Goal: Information Seeking & Learning: Learn about a topic

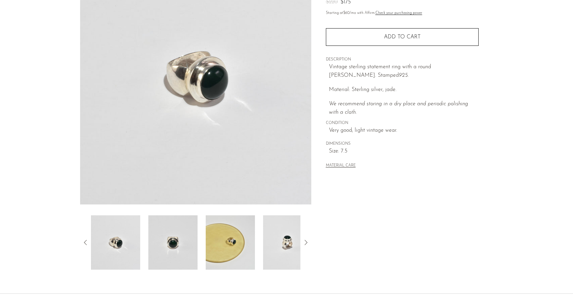
scroll to position [85, 0]
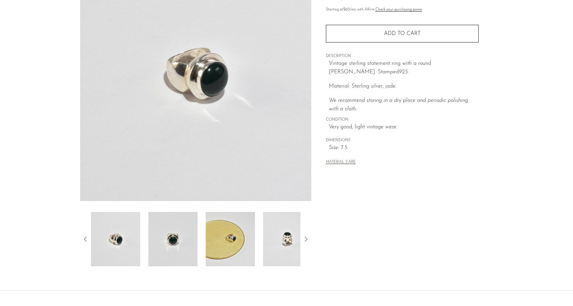
click at [176, 225] on img at bounding box center [172, 239] width 49 height 54
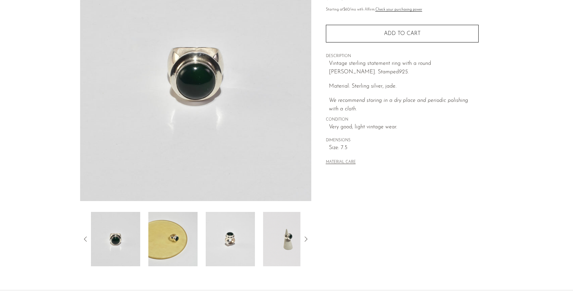
click at [180, 248] on img at bounding box center [172, 239] width 49 height 54
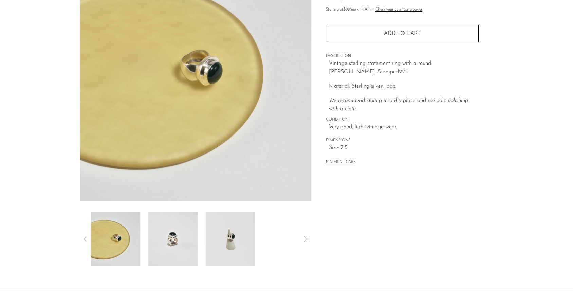
click at [180, 248] on img at bounding box center [172, 239] width 49 height 54
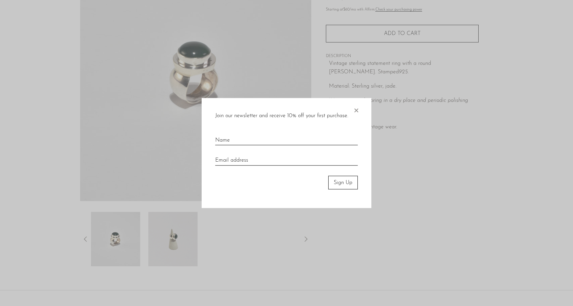
click at [183, 248] on div at bounding box center [286, 153] width 573 height 306
click at [354, 110] on span "×" at bounding box center [355, 109] width 7 height 22
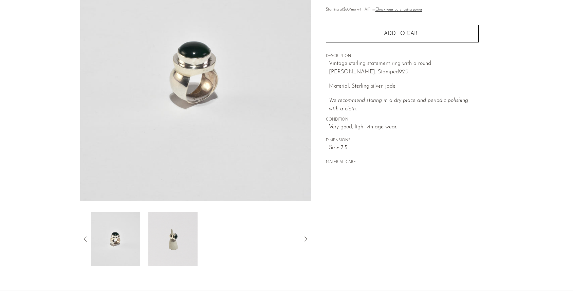
click at [184, 253] on img at bounding box center [172, 239] width 49 height 54
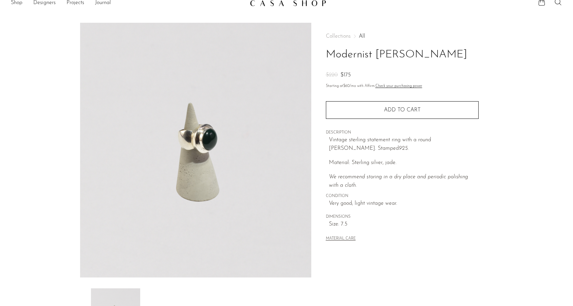
scroll to position [0, 0]
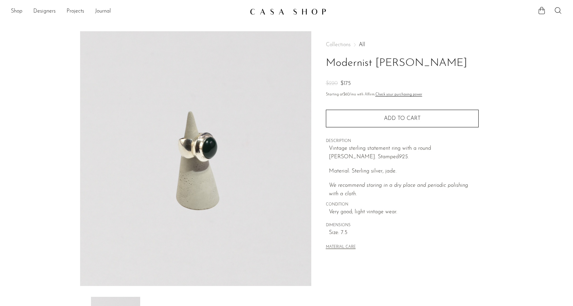
click at [297, 13] on img at bounding box center [288, 11] width 76 height 7
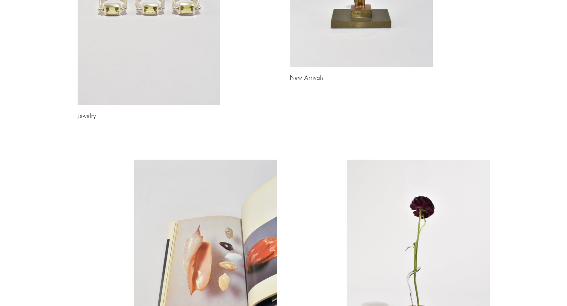
scroll to position [206, 0]
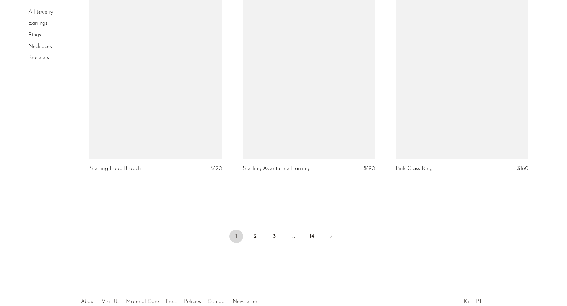
scroll to position [2508, 0]
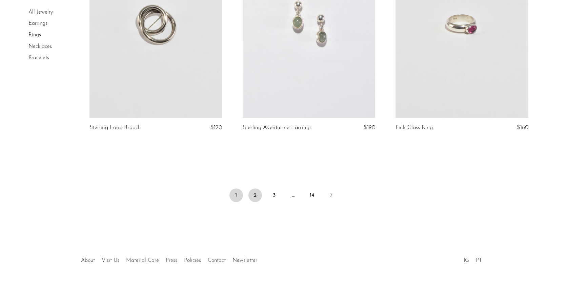
click at [258, 196] on link "2" at bounding box center [256, 195] width 14 height 14
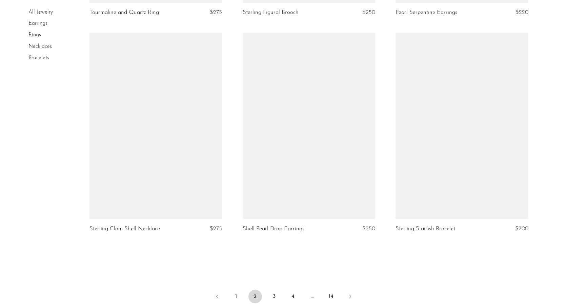
scroll to position [2520, 0]
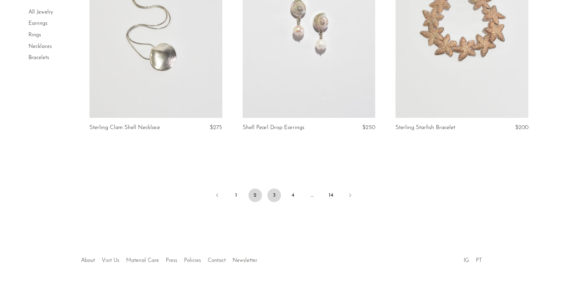
click at [272, 196] on link "3" at bounding box center [275, 195] width 14 height 14
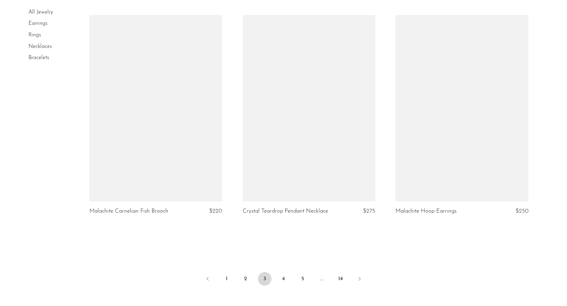
scroll to position [2440, 0]
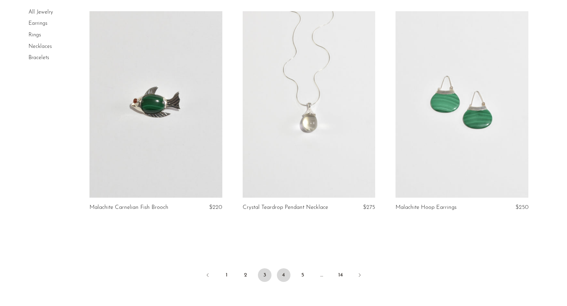
click at [282, 275] on link "4" at bounding box center [284, 275] width 14 height 14
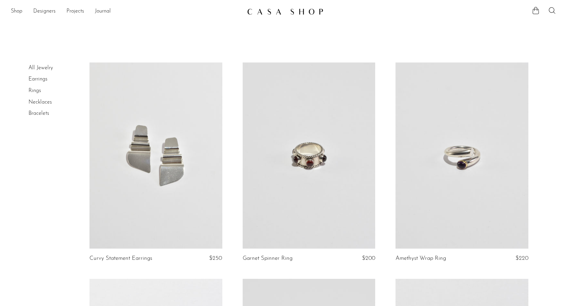
click at [33, 93] on link "Rings" at bounding box center [34, 90] width 13 height 5
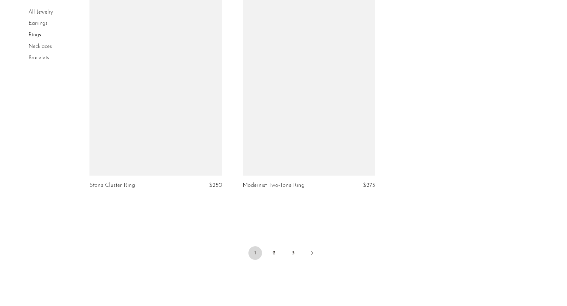
scroll to position [2451, 0]
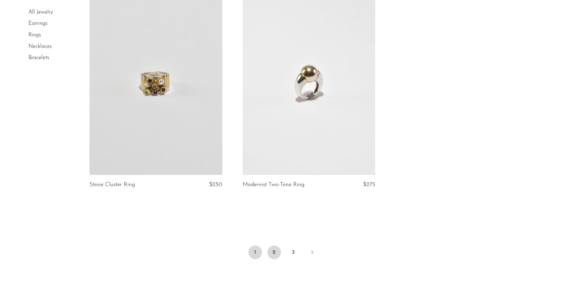
click at [272, 254] on link "2" at bounding box center [275, 252] width 14 height 14
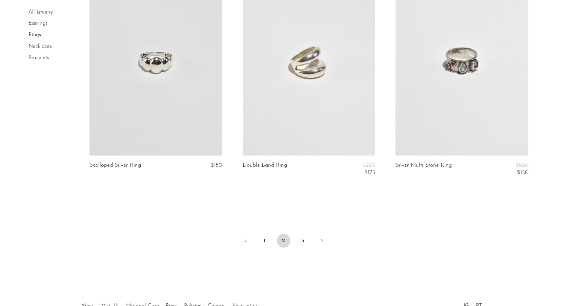
scroll to position [2471, 0]
click at [304, 238] on link "3" at bounding box center [303, 240] width 14 height 14
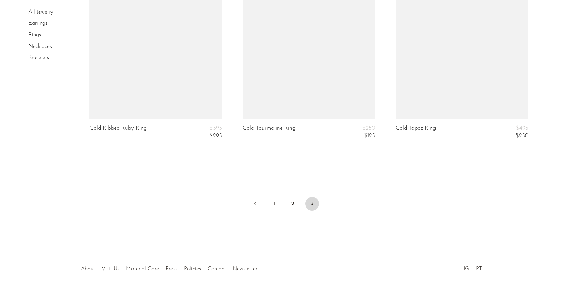
scroll to position [2599, 0]
